Goal: Use online tool/utility: Use online tool/utility

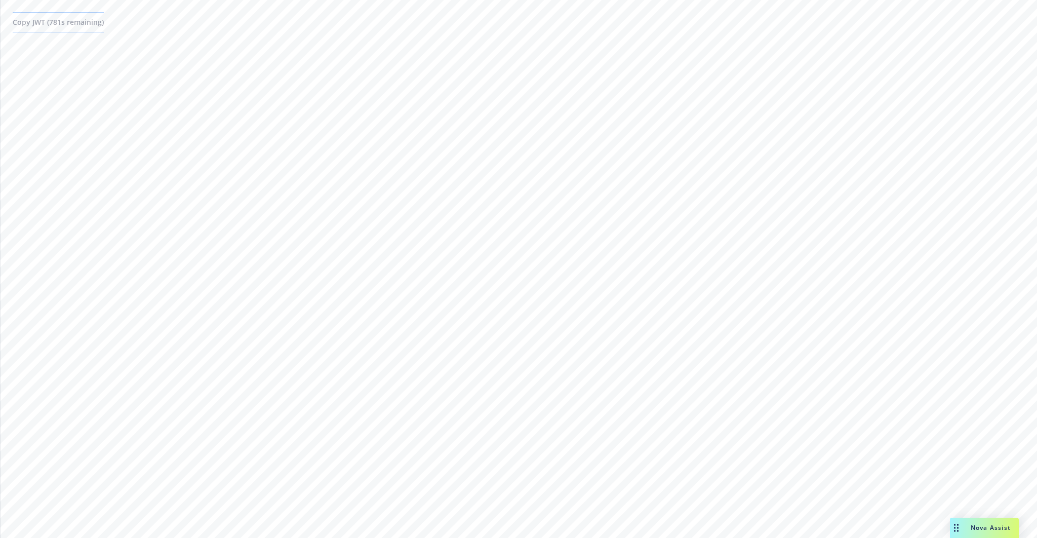
click at [90, 20] on span "Copy JWT ( 781 s remaining)" at bounding box center [58, 22] width 91 height 10
click at [52, 26] on span "Copy JWT ( 272 s remaining)" at bounding box center [58, 22] width 91 height 10
